Goal: Task Accomplishment & Management: Complete application form

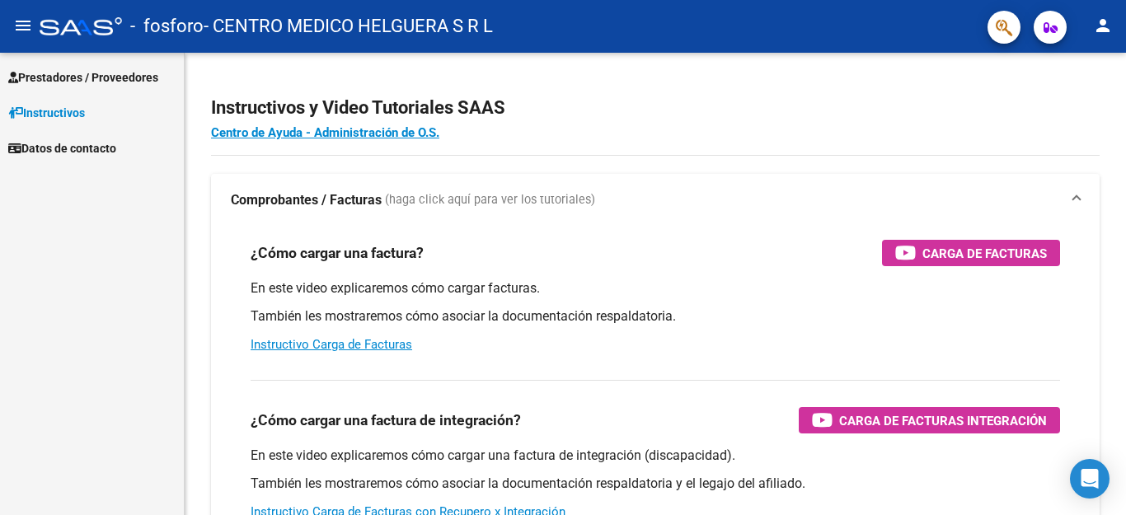
click at [151, 271] on div "Prestadores / Proveedores Facturas - Listado/Carga Facturas - Documentación Pag…" at bounding box center [92, 284] width 184 height 462
click at [114, 68] on span "Prestadores / Proveedores" at bounding box center [83, 77] width 150 height 18
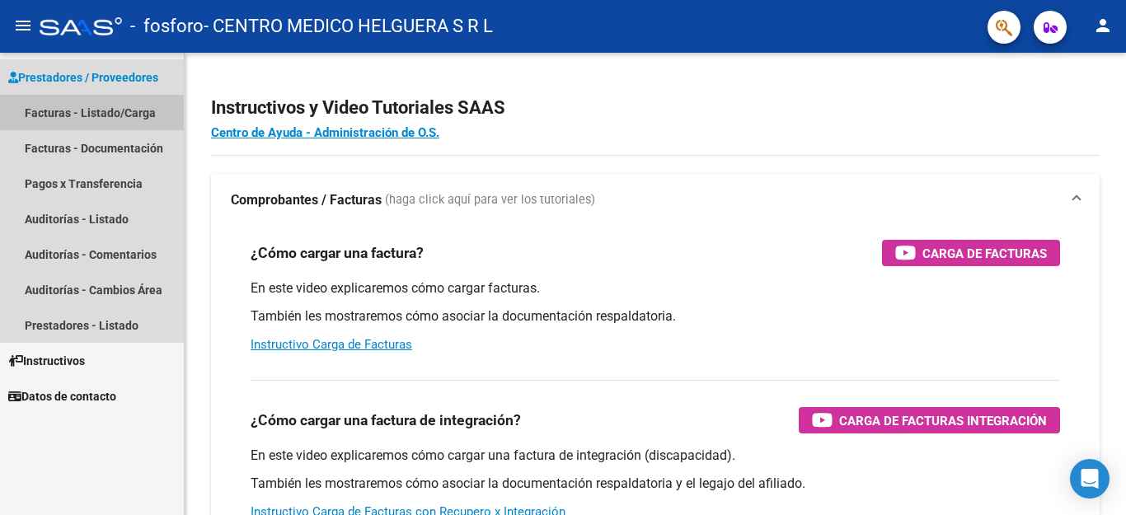
click at [150, 115] on link "Facturas - Listado/Carga" at bounding box center [92, 112] width 184 height 35
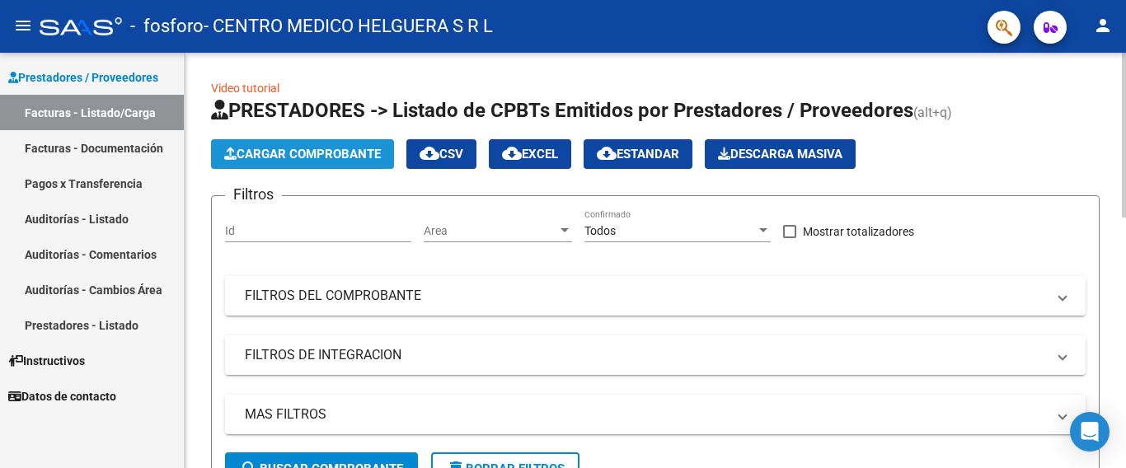
click at [329, 157] on span "Cargar Comprobante" at bounding box center [302, 154] width 157 height 15
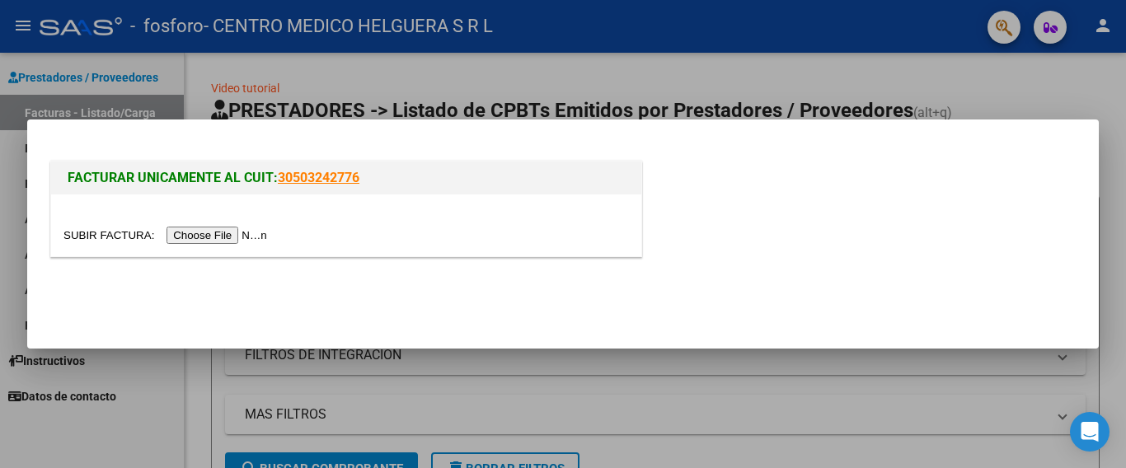
click at [261, 237] on input "file" at bounding box center [167, 235] width 209 height 17
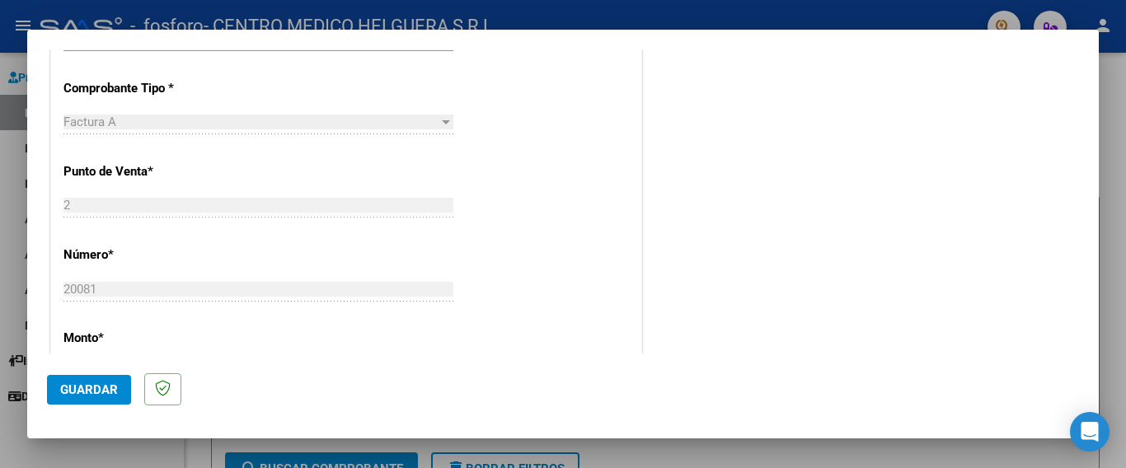
scroll to position [330, 0]
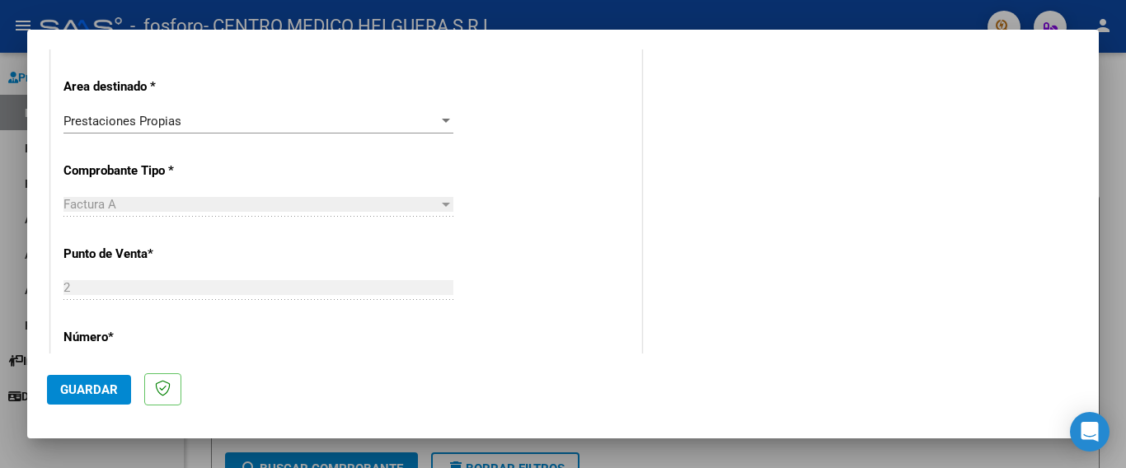
click at [175, 124] on span "Prestaciones Propias" at bounding box center [122, 121] width 118 height 15
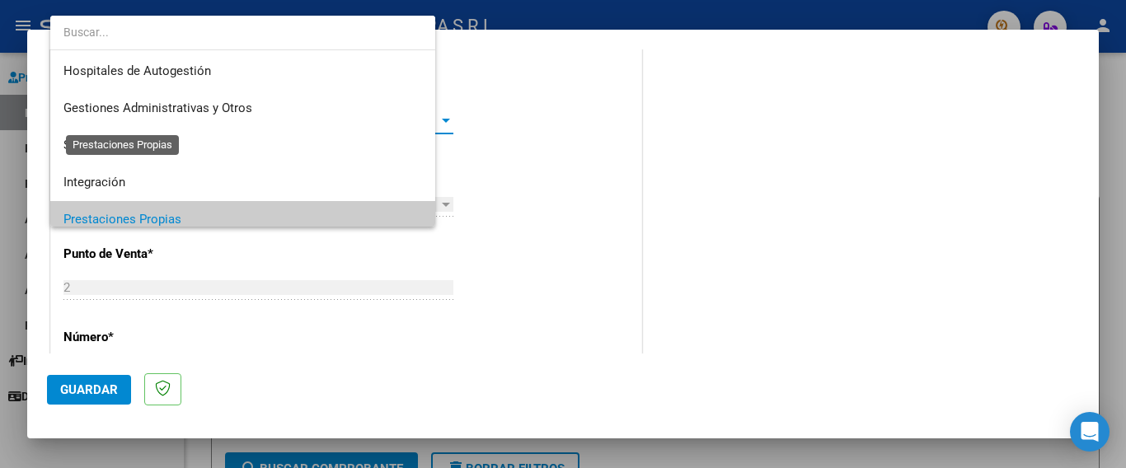
click at [175, 212] on span "Prestaciones Propias" at bounding box center [122, 219] width 118 height 15
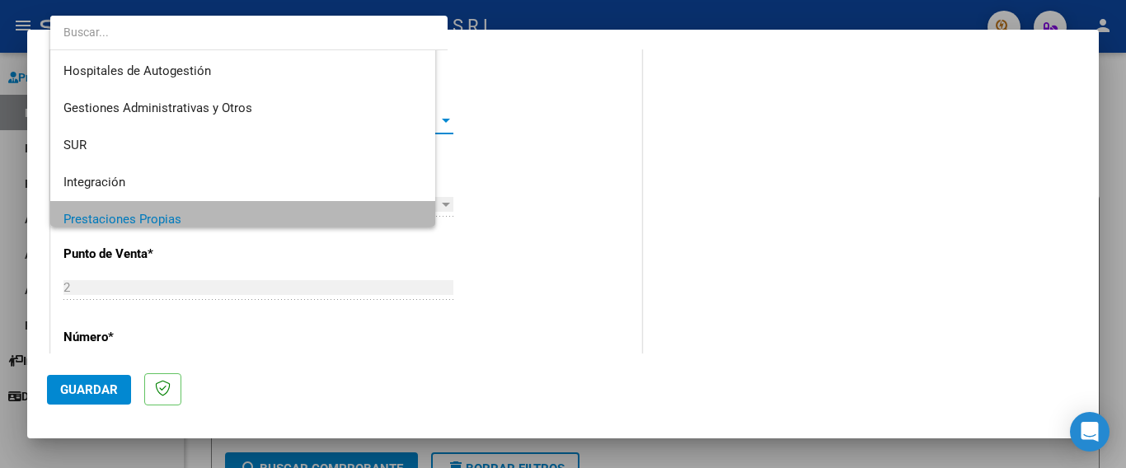
scroll to position [98, 0]
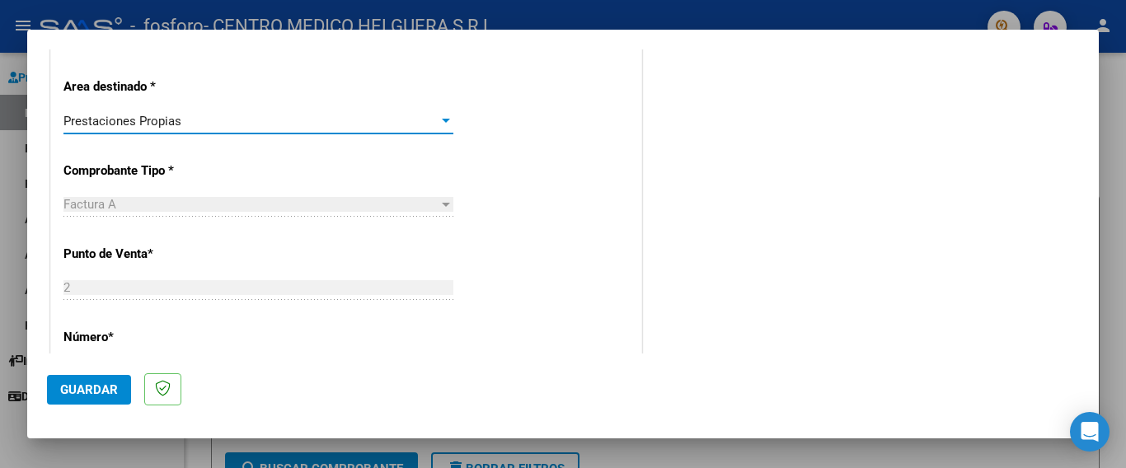
click at [175, 124] on span "Prestaciones Propias" at bounding box center [122, 121] width 118 height 15
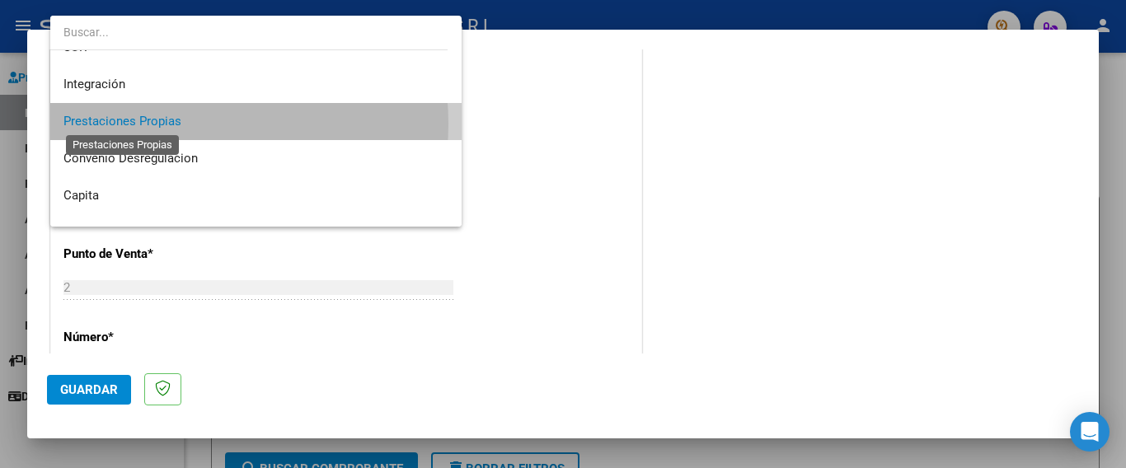
click at [175, 124] on span "Prestaciones Propias" at bounding box center [122, 121] width 118 height 15
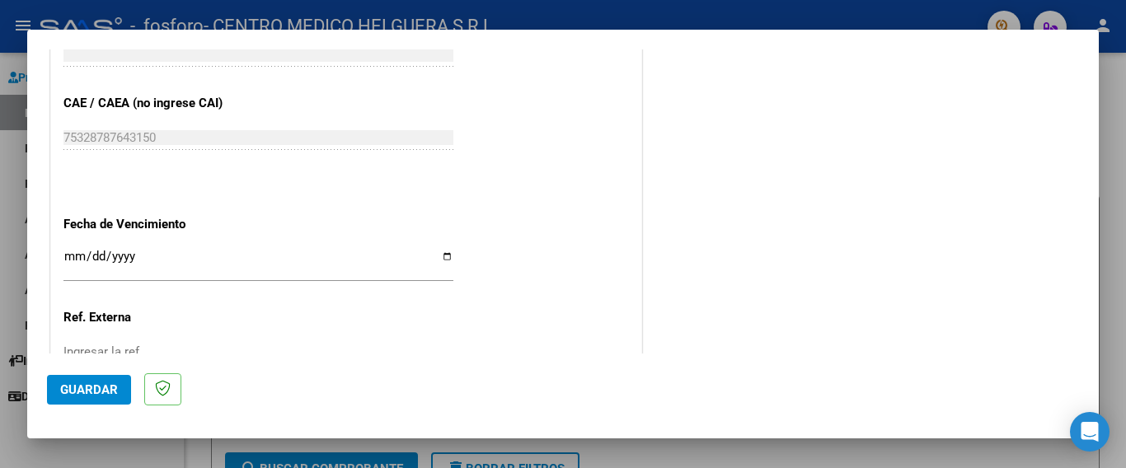
scroll to position [907, 0]
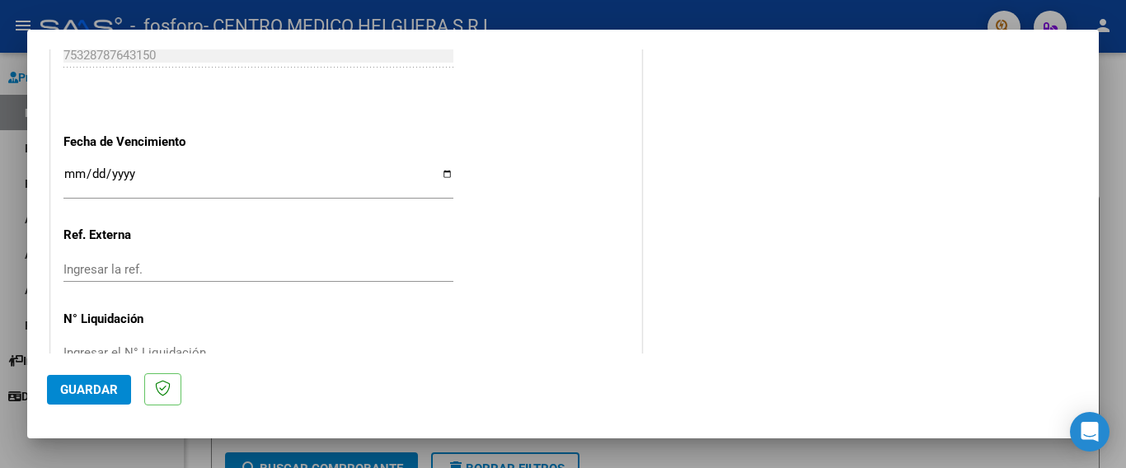
click at [150, 167] on input "Ingresar la fecha" at bounding box center [258, 180] width 390 height 26
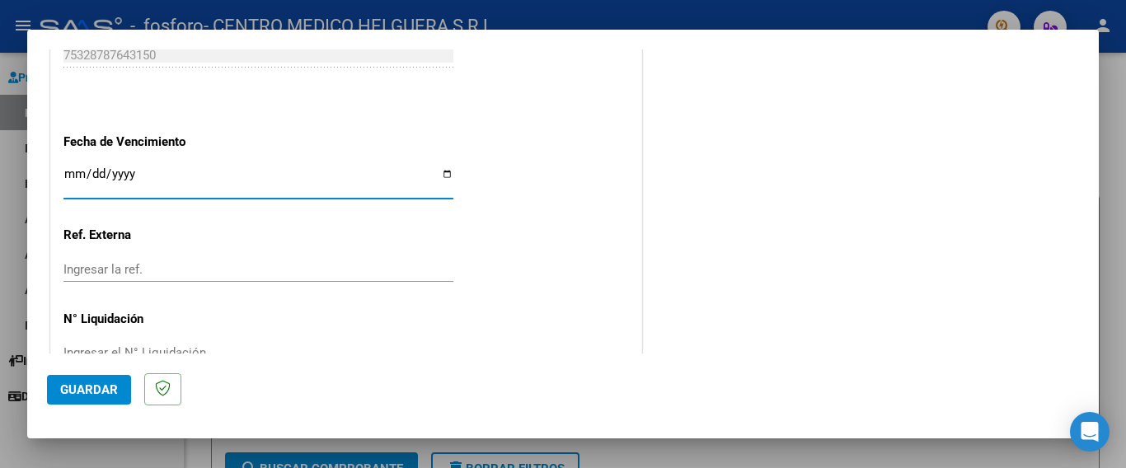
click at [101, 167] on input "Ingresar la fecha" at bounding box center [258, 180] width 390 height 26
click at [446, 172] on input "Ingresar la fecha" at bounding box center [258, 180] width 390 height 26
click at [443, 167] on input "Ingresar la fecha" at bounding box center [258, 180] width 390 height 26
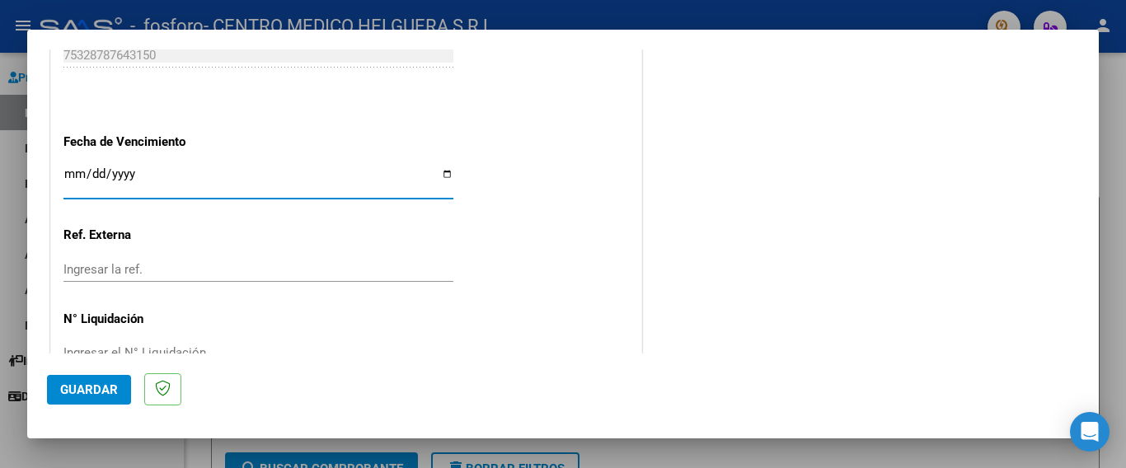
click at [65, 167] on input "Ingresar la fecha" at bounding box center [258, 180] width 390 height 26
type input "0199-08-10"
type input "[DATE]"
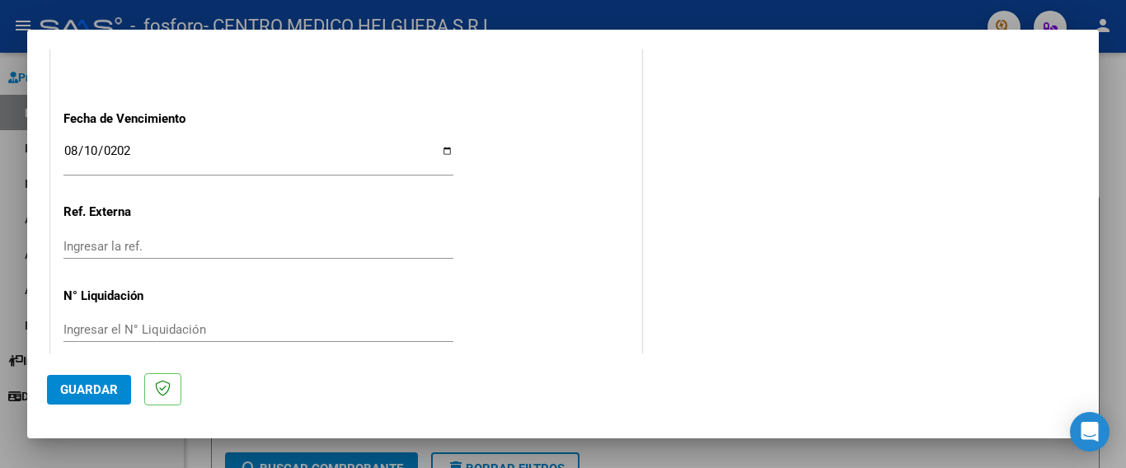
click at [240, 151] on div "[DATE] Ingresar la fecha" at bounding box center [258, 157] width 390 height 35
click at [112, 394] on span "Guardar" at bounding box center [89, 389] width 58 height 15
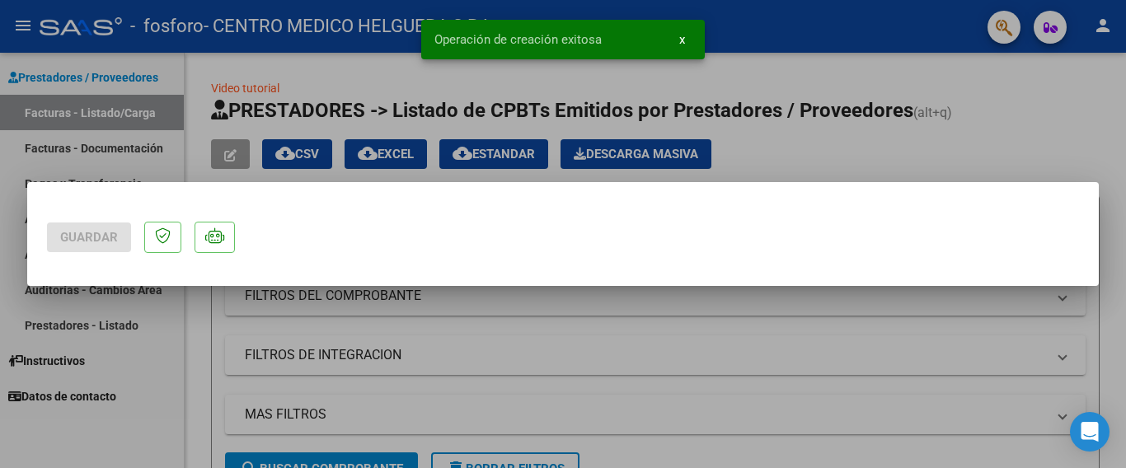
scroll to position [0, 0]
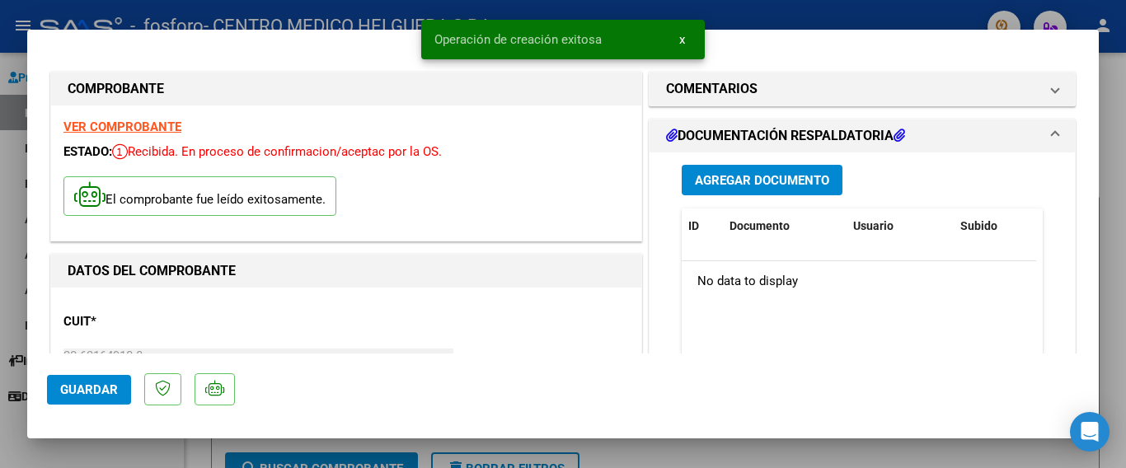
click at [804, 173] on span "Agregar Documento" at bounding box center [762, 180] width 134 height 15
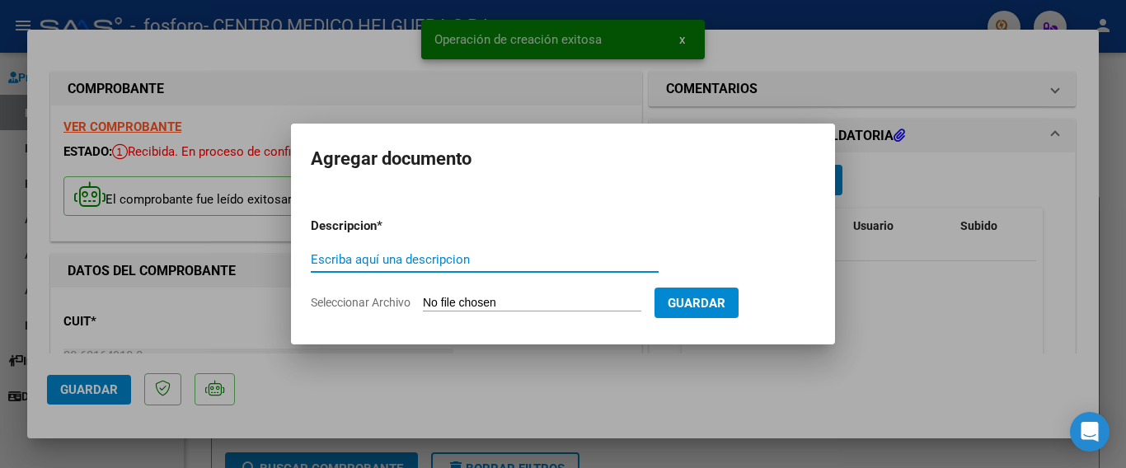
click at [443, 259] on input "Escriba aquí una descripcion" at bounding box center [485, 259] width 348 height 15
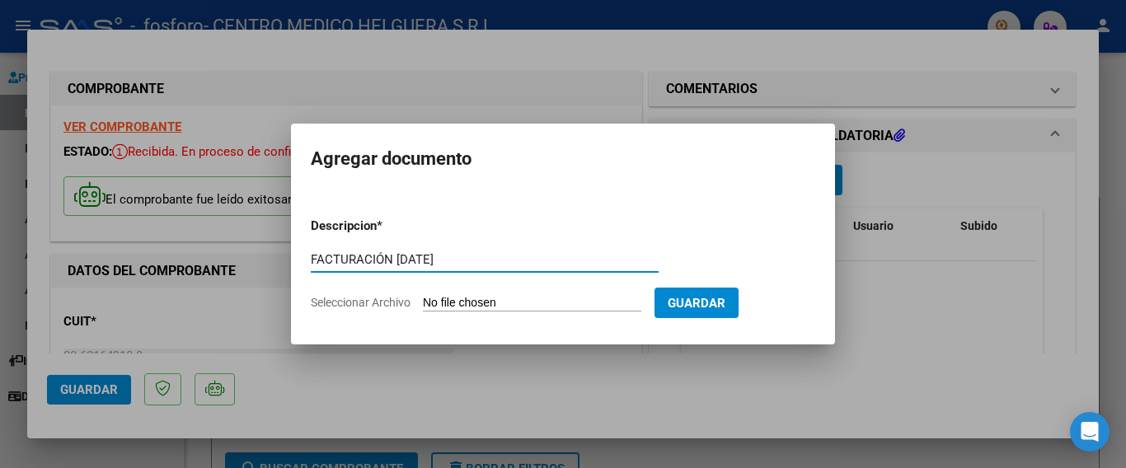
type input "FACTURACIÓN [DATE]"
click at [561, 297] on input "Seleccionar Archivo" at bounding box center [532, 304] width 218 height 16
type input "C:\fakepath\OSPIF - A20081 FINAL.pdf"
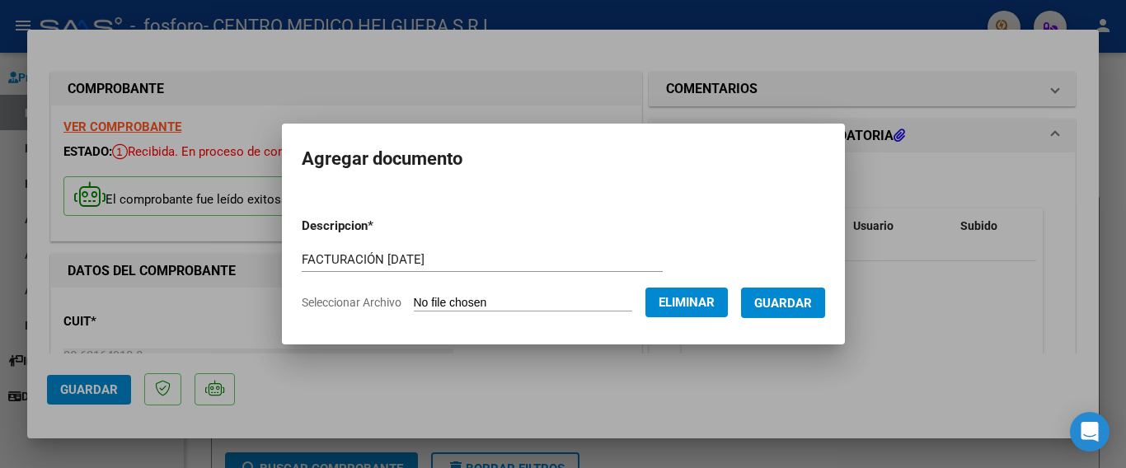
click at [795, 312] on button "Guardar" at bounding box center [783, 303] width 84 height 30
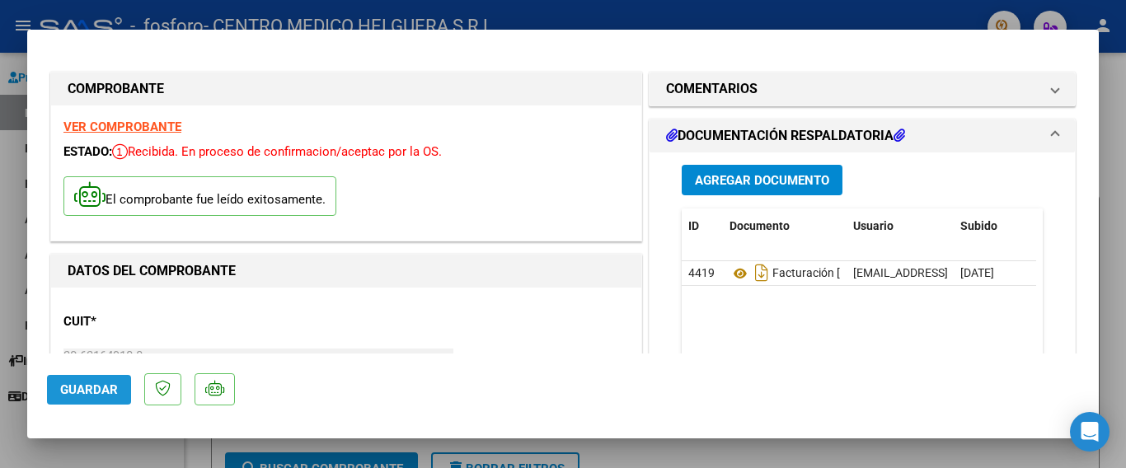
click at [94, 380] on button "Guardar" at bounding box center [89, 390] width 84 height 30
click at [0, 141] on div at bounding box center [563, 234] width 1126 height 468
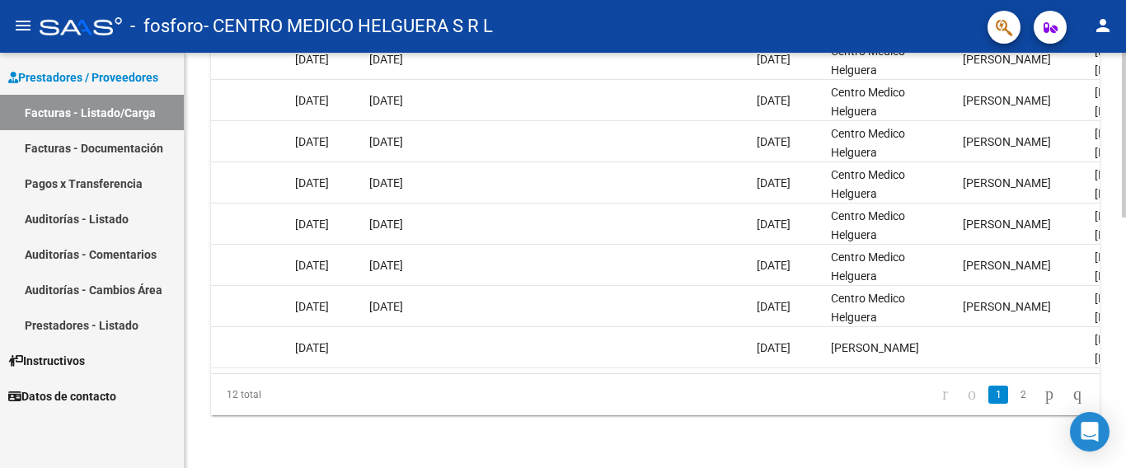
scroll to position [0, 3114]
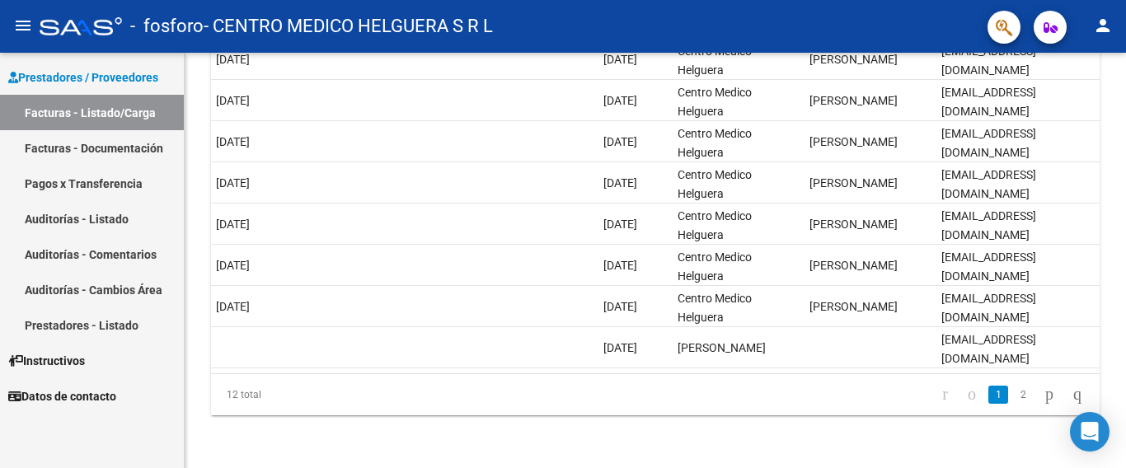
click at [101, 157] on link "Facturas - Documentación" at bounding box center [92, 147] width 184 height 35
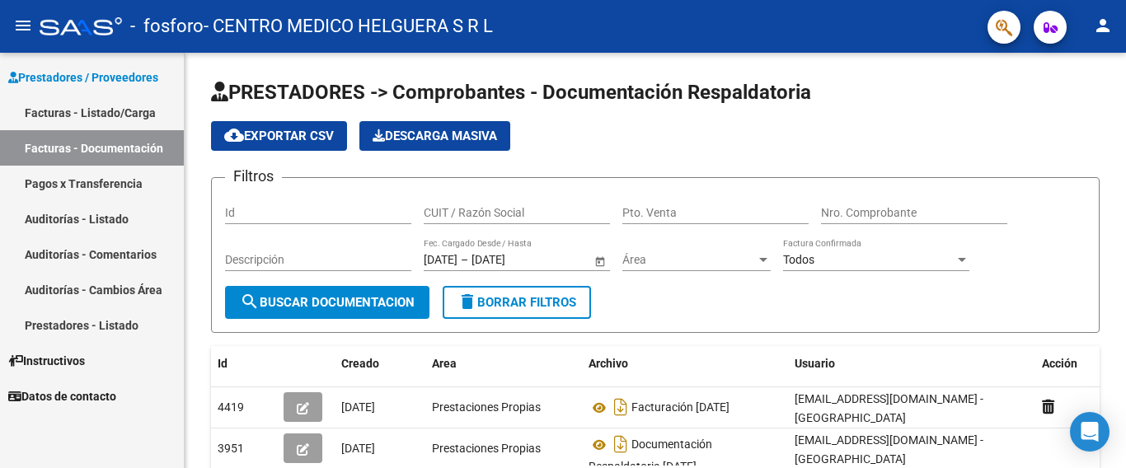
drag, startPoint x: 122, startPoint y: 96, endPoint x: 121, endPoint y: 126, distance: 29.7
click at [122, 96] on link "Facturas - Listado/Carga" at bounding box center [92, 112] width 184 height 35
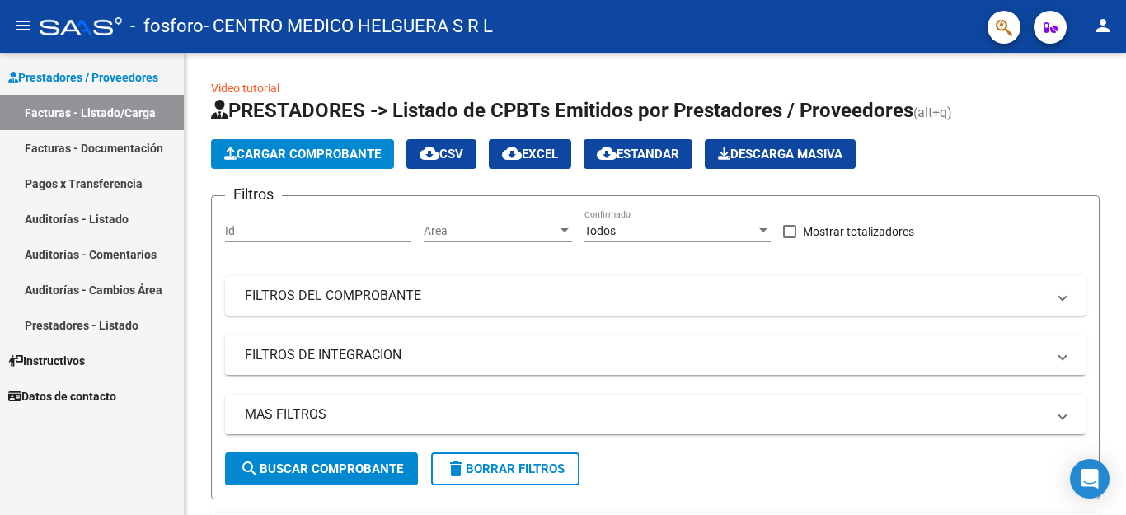
click at [134, 488] on div "Prestadores / Proveedores Facturas - Listado/Carga Facturas - Documentación Pag…" at bounding box center [92, 284] width 184 height 462
